Goal: Task Accomplishment & Management: Manage account settings

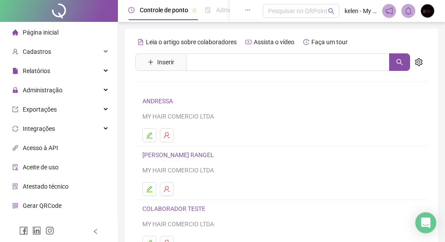
click at [55, 32] on span "Página inicial" at bounding box center [41, 32] width 36 height 7
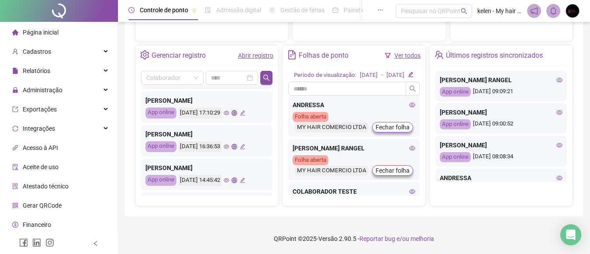
scroll to position [421, 0]
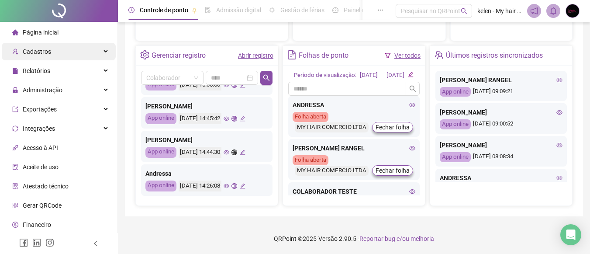
click at [76, 48] on div "Cadastros" at bounding box center [59, 51] width 114 height 17
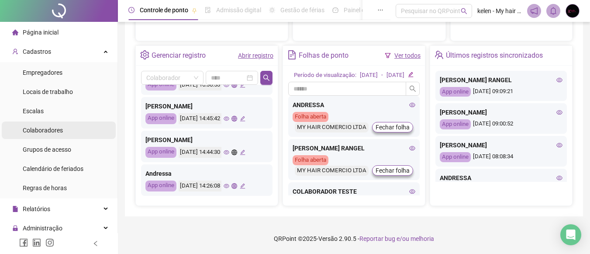
click at [62, 132] on li "Colaboradores" at bounding box center [59, 129] width 114 height 17
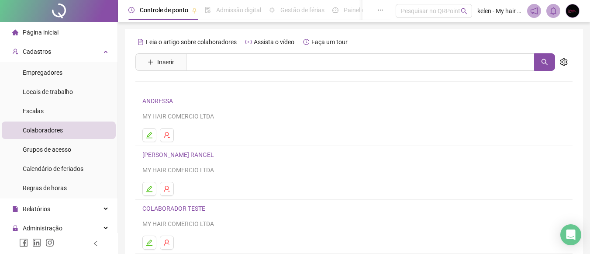
scroll to position [169, 0]
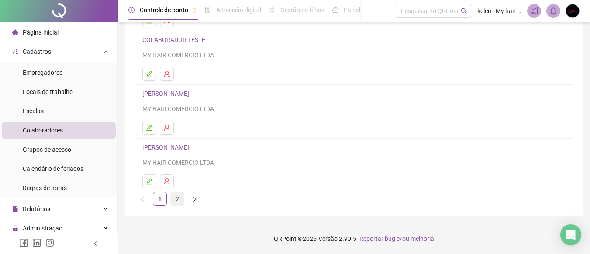
click at [179, 198] on link "2" at bounding box center [177, 198] width 13 height 13
click at [165, 148] on link "[PERSON_NAME]" at bounding box center [166, 147] width 49 height 7
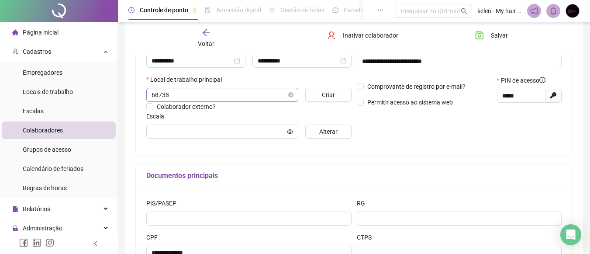
scroll to position [129, 0]
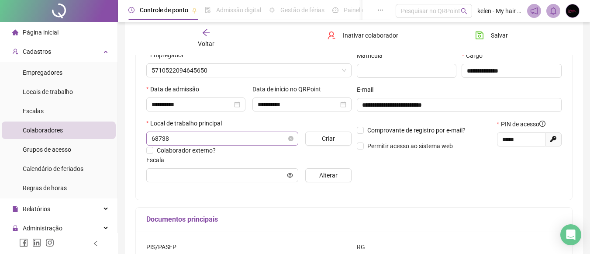
type input "**********"
click at [451, 194] on div "**********" at bounding box center [354, 101] width 437 height 197
click at [53, 35] on span "Página inicial" at bounding box center [41, 32] width 36 height 7
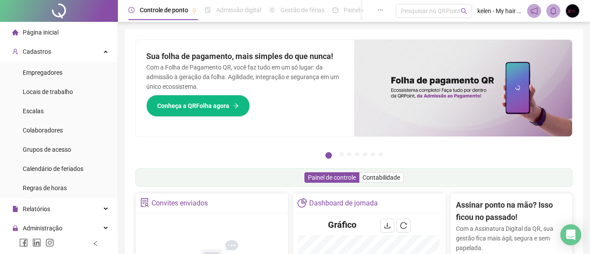
click at [52, 34] on span "Página inicial" at bounding box center [41, 32] width 36 height 7
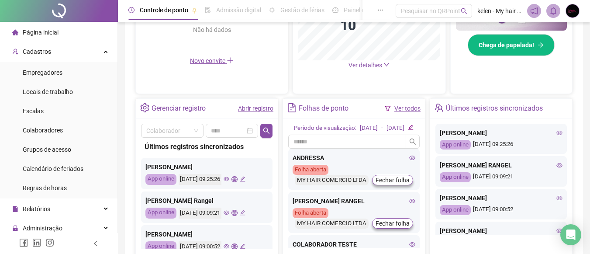
scroll to position [44, 0]
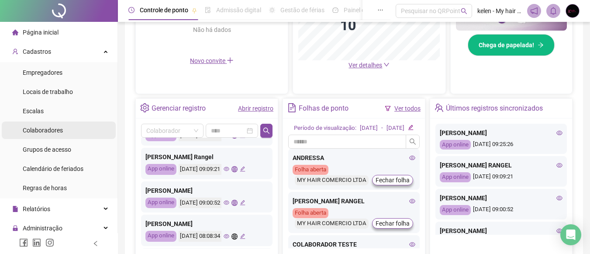
click at [66, 130] on li "Colaboradores" at bounding box center [59, 129] width 114 height 17
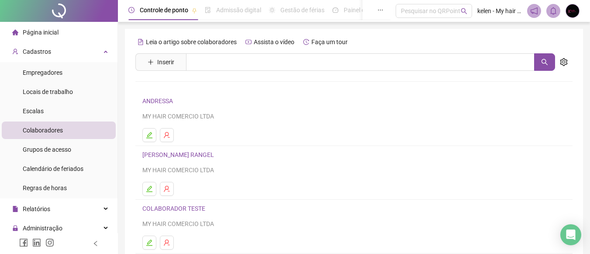
click at [62, 33] on li "Página inicial" at bounding box center [59, 32] width 114 height 17
